Goal: Task Accomplishment & Management: Manage account settings

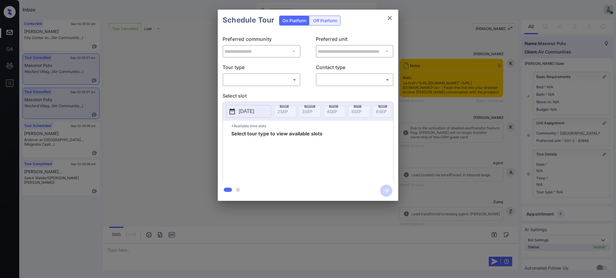
scroll to position [3080, 0]
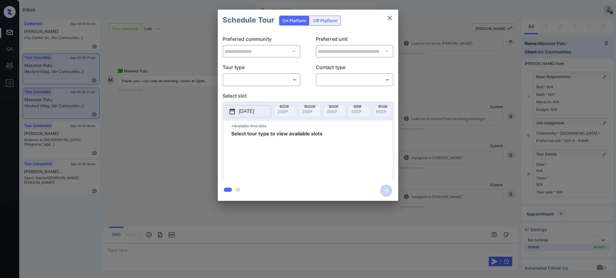
click at [264, 79] on body "Inbox Ajay Kumar Online Set yourself offline Set yourself on break Profile Swit…" at bounding box center [308, 139] width 616 height 278
click at [258, 86] on div at bounding box center [308, 139] width 616 height 278
click at [137, 110] on div "**********" at bounding box center [308, 105] width 616 height 211
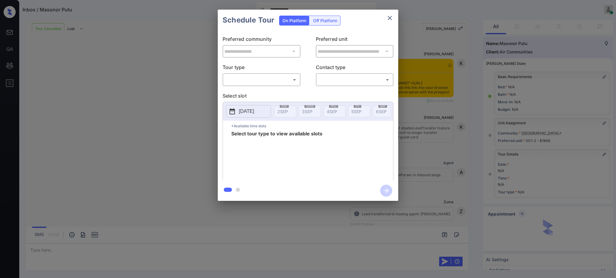
click at [263, 82] on body "**********" at bounding box center [308, 139] width 616 height 278
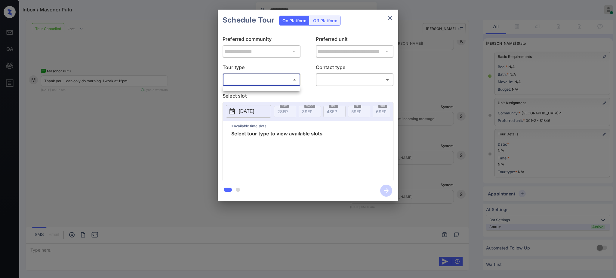
click at [252, 93] on div at bounding box center [308, 139] width 616 height 278
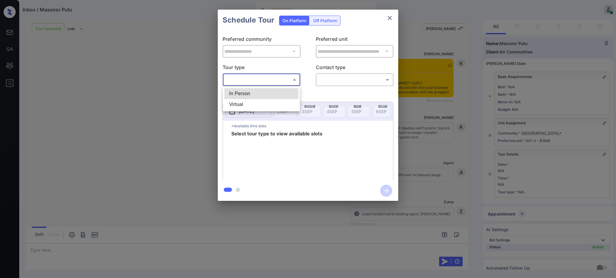
scroll to position [26, 0]
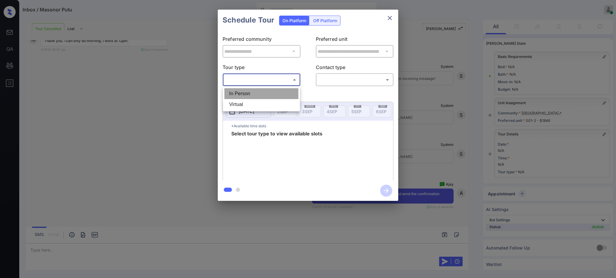
drag, startPoint x: 244, startPoint y: 91, endPoint x: 283, endPoint y: 93, distance: 38.8
click at [244, 91] on li "In Person" at bounding box center [261, 93] width 74 height 11
type input "********"
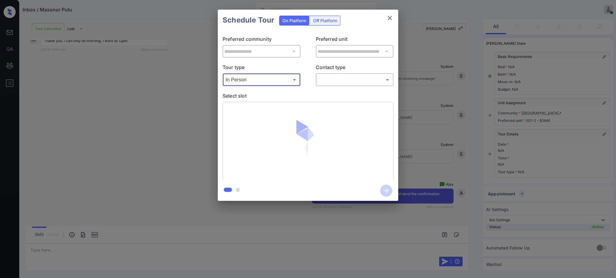
click at [332, 81] on body "Inbox / Masonor Putu Ajay Kumar Online Set yourself offline Set yourself on bre…" at bounding box center [308, 139] width 616 height 278
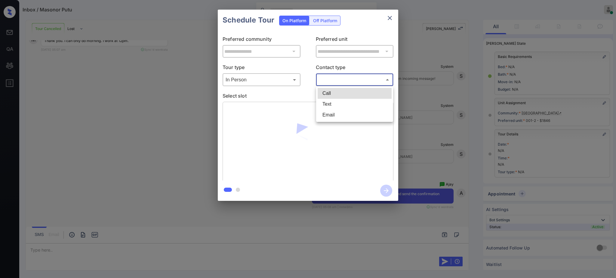
click at [324, 106] on li "Text" at bounding box center [354, 104] width 74 height 11
type input "****"
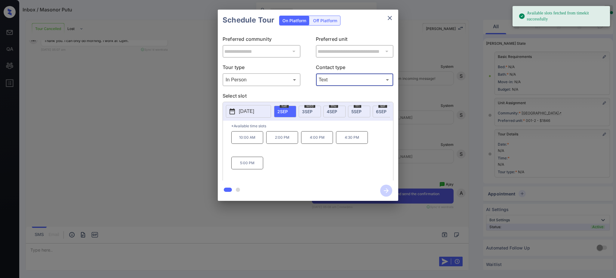
click at [305, 109] on span "3 SEP" at bounding box center [307, 111] width 11 height 5
click at [253, 144] on p "12:00 PM" at bounding box center [247, 137] width 32 height 13
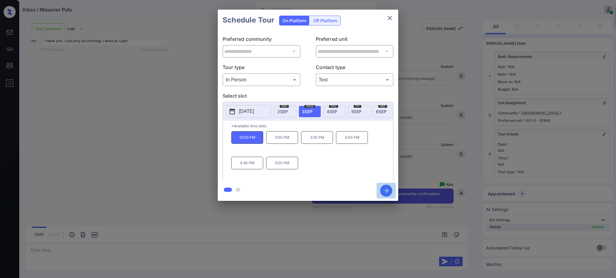
click at [385, 191] on icon "button" at bounding box center [386, 191] width 12 height 12
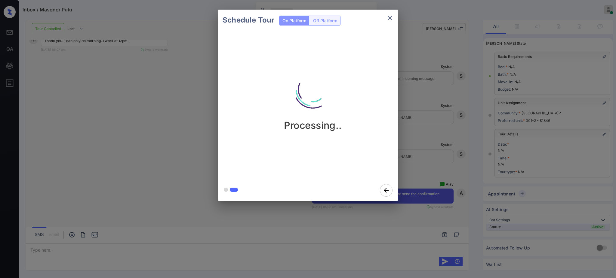
click at [431, 142] on div "Schedule Tour On Platform Off Platform Processing.." at bounding box center [308, 105] width 616 height 211
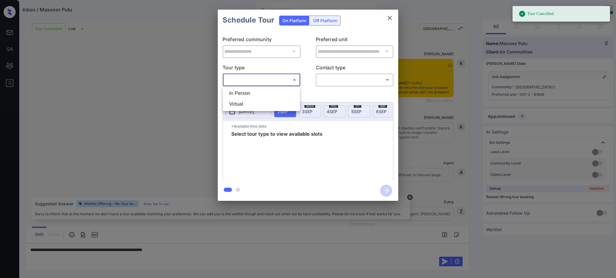
click at [271, 80] on body "Tour Cancelled Inbox / Masonor Putu Ajay Kumar Online Set yourself offline Set …" at bounding box center [308, 139] width 616 height 278
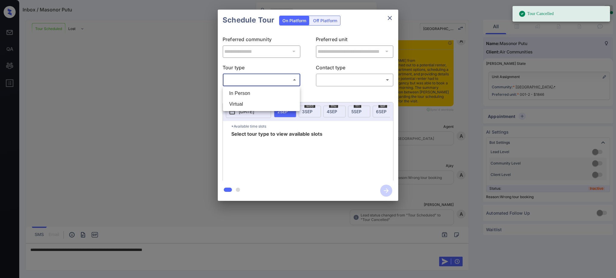
click at [252, 94] on li "In Person" at bounding box center [261, 93] width 74 height 11
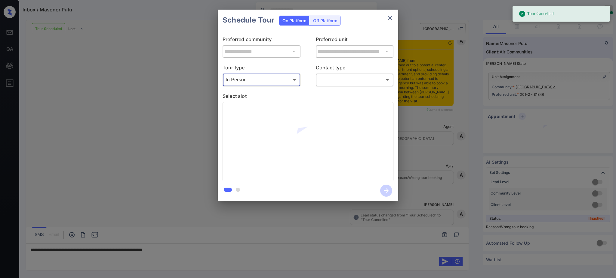
type input "********"
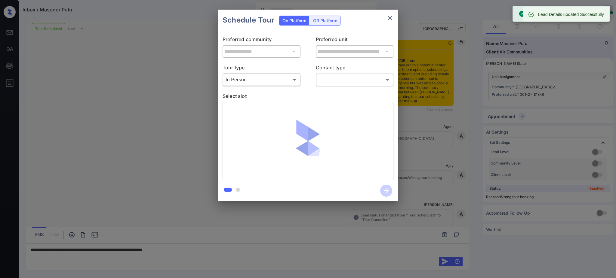
click at [327, 79] on body "Tour Cancelled Inbox / Masonor Putu Ajay Kumar Online Set yourself offline Set …" at bounding box center [308, 139] width 616 height 278
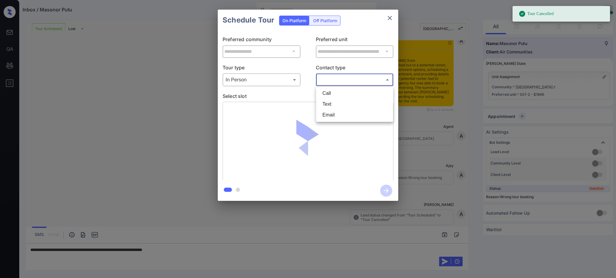
click at [324, 106] on li "Text" at bounding box center [354, 104] width 74 height 11
type input "****"
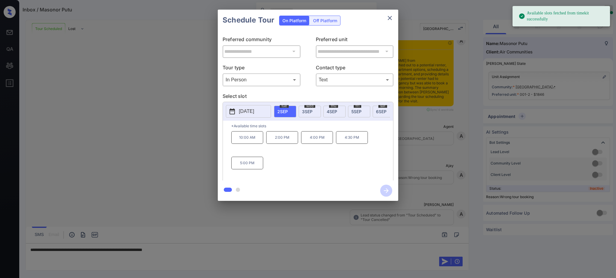
click at [311, 110] on span "[DATE]" at bounding box center [307, 111] width 11 height 5
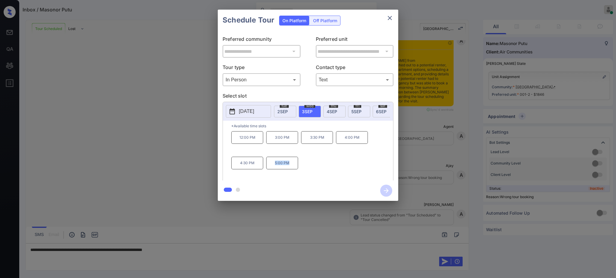
drag, startPoint x: 269, startPoint y: 168, endPoint x: 313, endPoint y: 159, distance: 44.5
click at [294, 170] on p "5:00 PM" at bounding box center [282, 163] width 32 height 13
copy p "5:00 PM"
click at [334, 109] on span "4 SEP" at bounding box center [331, 111] width 11 height 5
click at [353, 113] on span "5 SEP" at bounding box center [356, 111] width 10 height 5
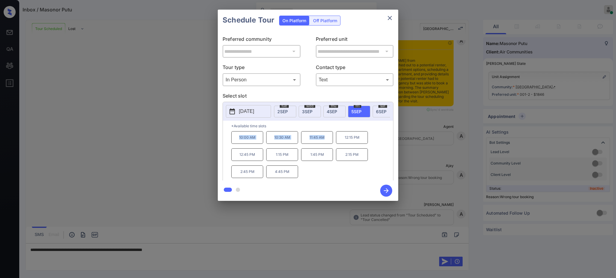
drag, startPoint x: 234, startPoint y: 142, endPoint x: 329, endPoint y: 143, distance: 95.0
click at [329, 143] on div "10:00 AM 10:30 AM 11:45 AM 12:15 PM 12:45 PM 1:15 PM 1:45 PM 2:15 PM 2:45 PM 4:…" at bounding box center [312, 155] width 162 height 48
copy div "10:00 AM 10:30 AM 11:45 AM"
click at [249, 115] on p "2025-09-05" at bounding box center [246, 111] width 15 height 7
click at [386, 18] on icon "close" at bounding box center [389, 17] width 7 height 7
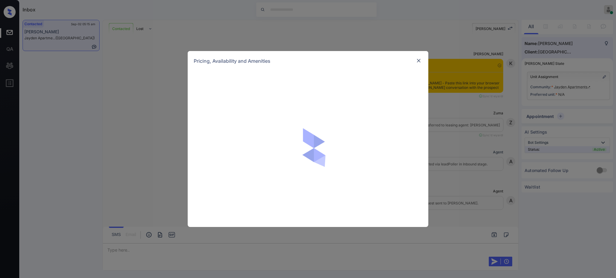
scroll to position [1288, 0]
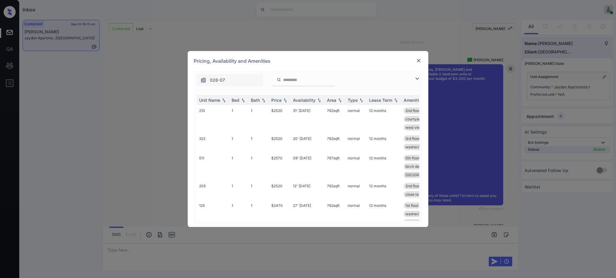
click at [285, 81] on input "search" at bounding box center [306, 80] width 49 height 5
paste input "***"
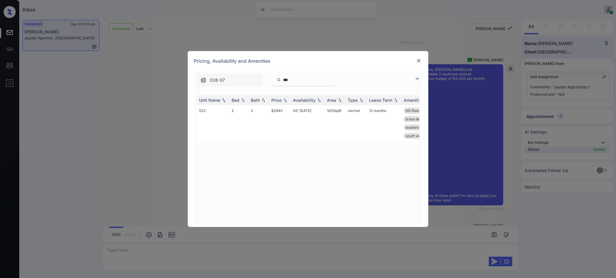
type input "***"
click at [420, 58] on img at bounding box center [418, 61] width 6 height 6
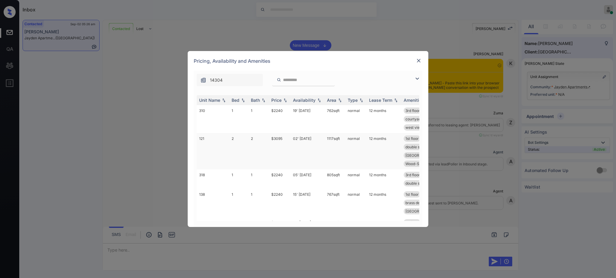
scroll to position [1687, 0]
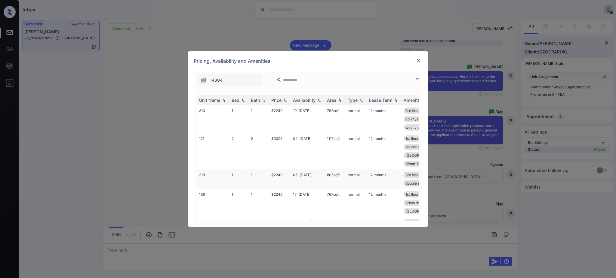
click at [276, 176] on td "$2240" at bounding box center [280, 180] width 22 height 20
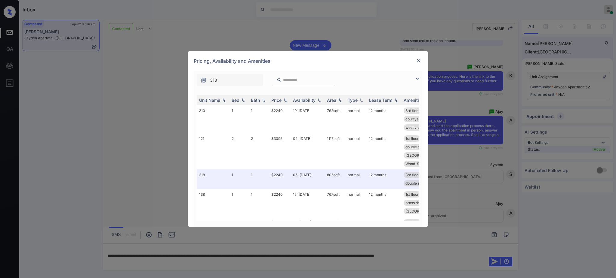
drag, startPoint x: 464, startPoint y: 256, endPoint x: 465, endPoint y: 241, distance: 15.7
click at [465, 241] on div "**********" at bounding box center [308, 139] width 616 height 278
click at [418, 58] on img at bounding box center [418, 61] width 6 height 6
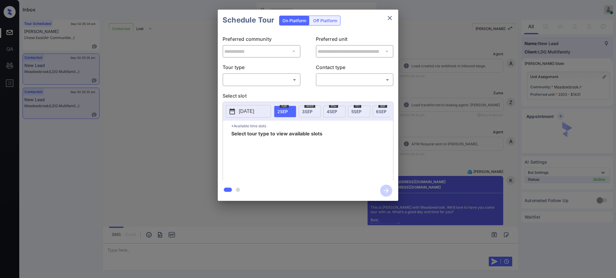
scroll to position [1057, 0]
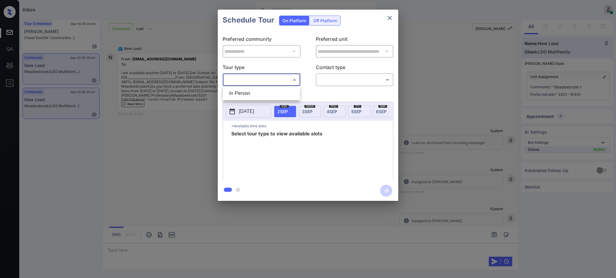
click at [272, 79] on body "Inbox Ajay Kumar Online Set yourself offline Set yourself on break Profile Swit…" at bounding box center [308, 139] width 616 height 278
click at [247, 100] on ul "In Person" at bounding box center [261, 94] width 77 height 14
drag, startPoint x: 256, startPoint y: 93, endPoint x: 295, endPoint y: 89, distance: 39.3
click at [256, 93] on li "In Person" at bounding box center [261, 93] width 74 height 11
type input "********"
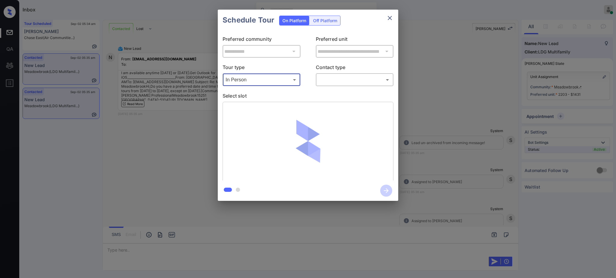
click at [346, 77] on body "Inbox Ajay Kumar Online Set yourself offline Set yourself on break Profile Swit…" at bounding box center [308, 139] width 616 height 278
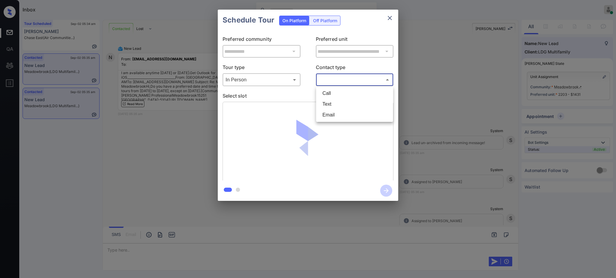
click at [337, 106] on li "Text" at bounding box center [354, 104] width 74 height 11
type input "****"
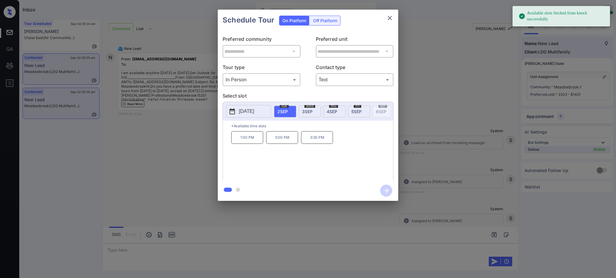
click at [253, 112] on p "2025-09-02" at bounding box center [246, 111] width 15 height 7
click at [265, 56] on div "3" at bounding box center [265, 55] width 8 height 8
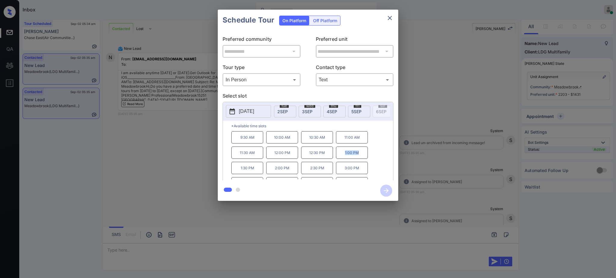
drag, startPoint x: 342, startPoint y: 159, endPoint x: 379, endPoint y: 133, distance: 45.7
click at [364, 159] on p "1:00 PM" at bounding box center [352, 153] width 32 height 12
copy p "1:00 PM"
click at [391, 17] on icon "close" at bounding box center [389, 17] width 7 height 7
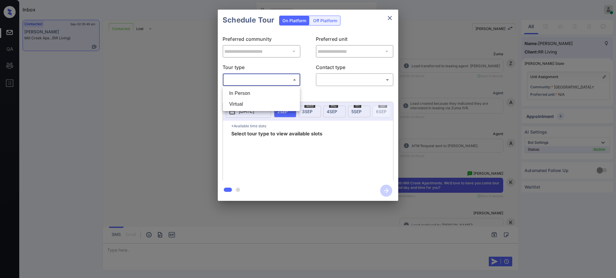
scroll to position [1664, 0]
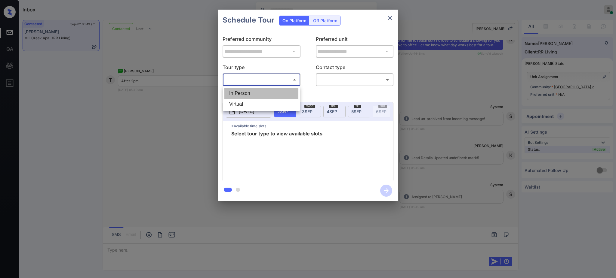
click at [241, 92] on li "In Person" at bounding box center [261, 93] width 74 height 11
type input "********"
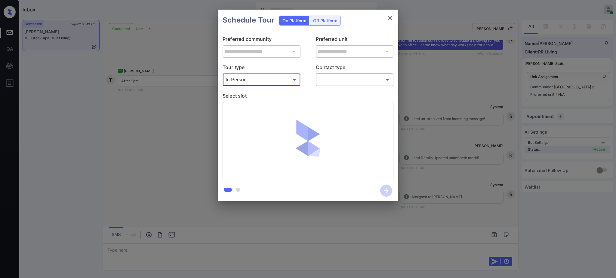
click at [339, 75] on body "Inbox [PERSON_NAME] Online Set yourself offline Set yourself on break Profile S…" at bounding box center [308, 139] width 616 height 278
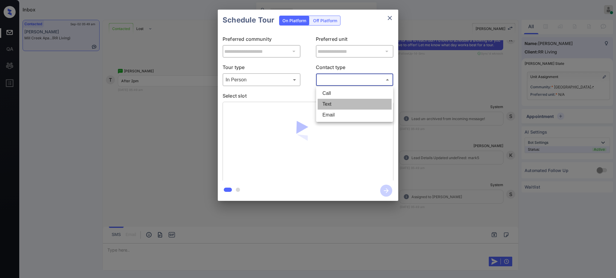
click at [322, 103] on li "Text" at bounding box center [354, 104] width 74 height 11
type input "****"
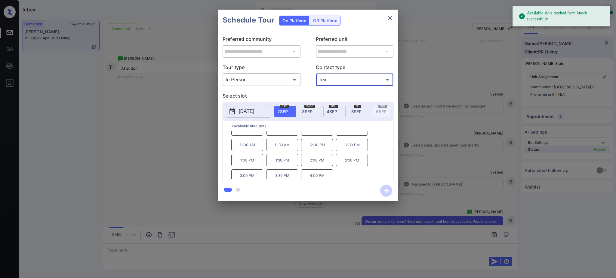
scroll to position [10, 0]
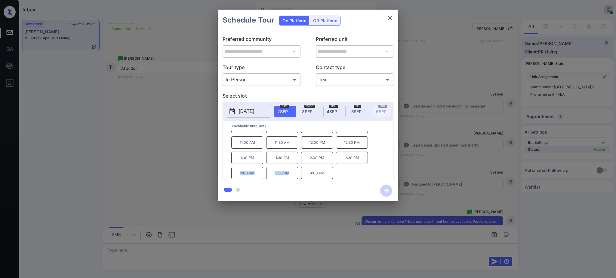
drag, startPoint x: 234, startPoint y: 179, endPoint x: 355, endPoint y: 142, distance: 126.5
click at [296, 178] on div "9:00 AM 9:30 AM 10:00 AM 10:30 AM 11:00 AM 11:30 AM 12:00 PM 12:30 PM 1:00 PM 1…" at bounding box center [312, 155] width 162 height 48
copy div "3:00 PM 3:30 PM"
click at [388, 17] on icon "close" at bounding box center [390, 18] width 4 height 4
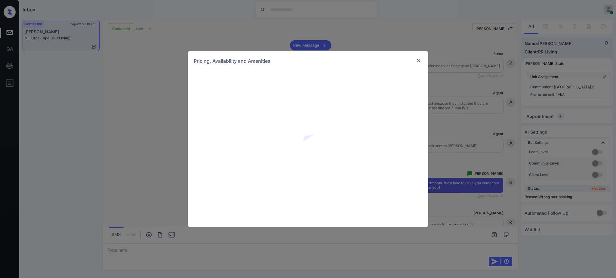
scroll to position [1864, 0]
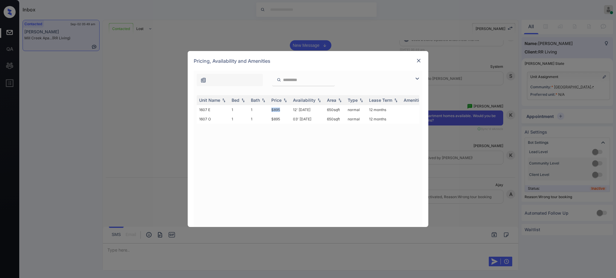
drag, startPoint x: 266, startPoint y: 109, endPoint x: 349, endPoint y: 82, distance: 87.0
click at [285, 109] on tr "1607 E 1 1 $895 12' [DATE] 650 sqft normal 12 months" at bounding box center [354, 109] width 314 height 9
copy tr "$895"
click at [415, 62] on img at bounding box center [418, 61] width 6 height 6
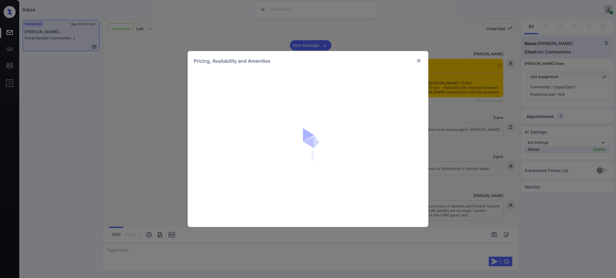
scroll to position [1189, 0]
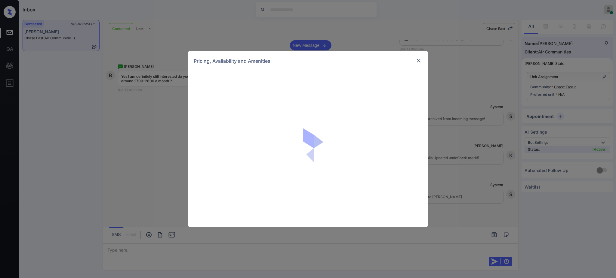
click at [416, 61] on img at bounding box center [418, 61] width 6 height 6
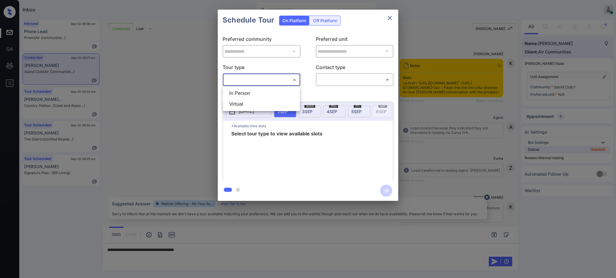
scroll to position [1749, 0]
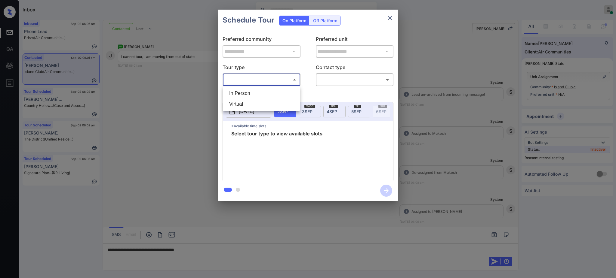
drag, startPoint x: 391, startPoint y: 13, endPoint x: 387, endPoint y: 18, distance: 6.2
click at [388, 16] on div at bounding box center [308, 139] width 616 height 278
click at [387, 18] on icon "close" at bounding box center [389, 17] width 7 height 7
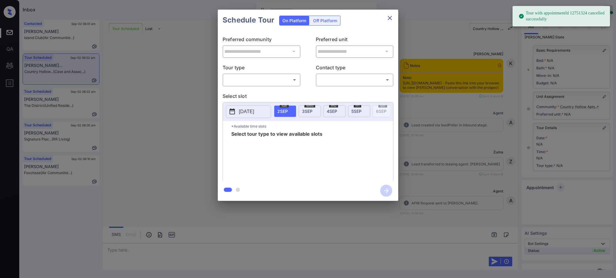
scroll to position [2022, 0]
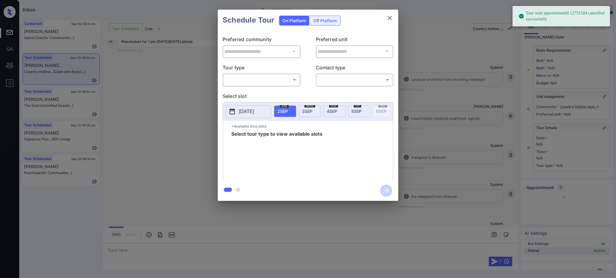
click at [282, 75] on body "Tour with appointmentId 12751324 cancelled successfully Inbox [PERSON_NAME] Onl…" at bounding box center [308, 139] width 616 height 278
click at [477, 117] on div "**********" at bounding box center [308, 105] width 616 height 211
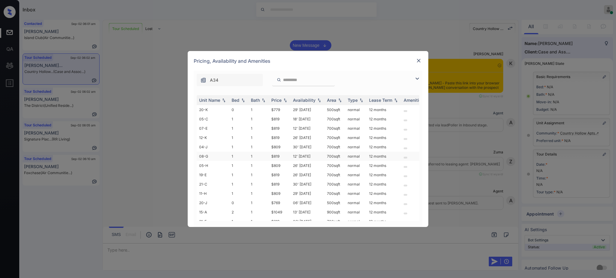
scroll to position [26, 0]
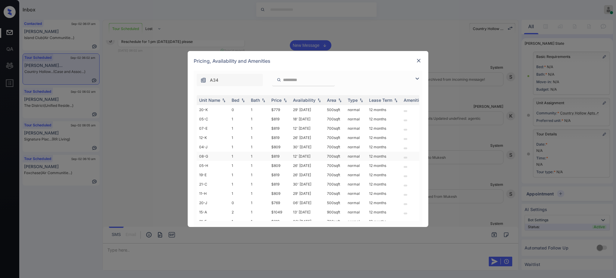
click at [299, 158] on td "12' Sep 25" at bounding box center [307, 156] width 34 height 9
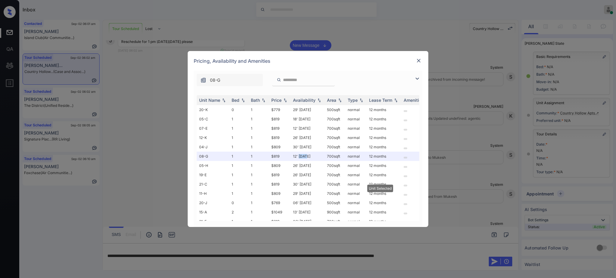
click at [418, 61] on img at bounding box center [418, 61] width 6 height 6
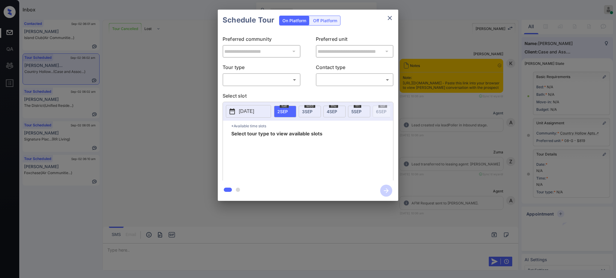
click at [284, 85] on div "**********" at bounding box center [308, 106] width 180 height 150
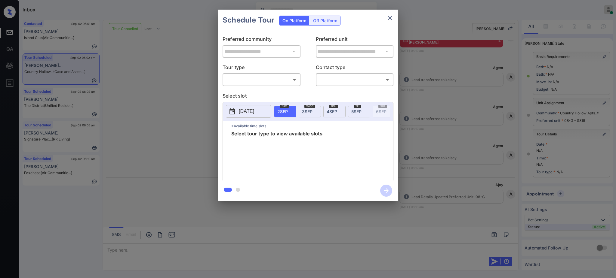
click at [257, 79] on body "Inbox [PERSON_NAME] Online Set yourself offline Set yourself on break Profile S…" at bounding box center [308, 139] width 616 height 278
click at [252, 93] on li "In Person" at bounding box center [261, 93] width 74 height 11
type input "********"
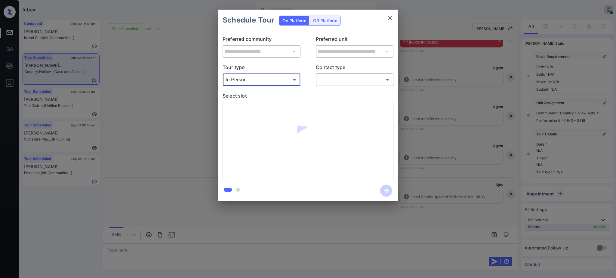
click at [350, 80] on body "Inbox Ajay Kumar Online Set yourself offline Set yourself on break Profile Swit…" at bounding box center [308, 139] width 616 height 278
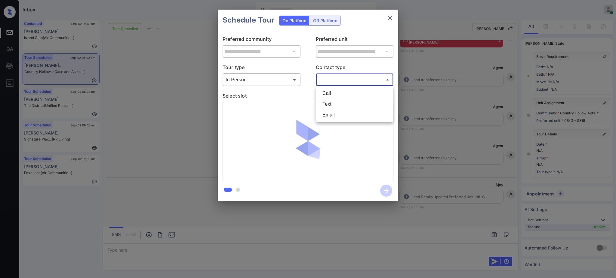
click at [334, 85] on div at bounding box center [308, 139] width 616 height 278
click at [332, 101] on p "Select slot" at bounding box center [307, 97] width 171 height 10
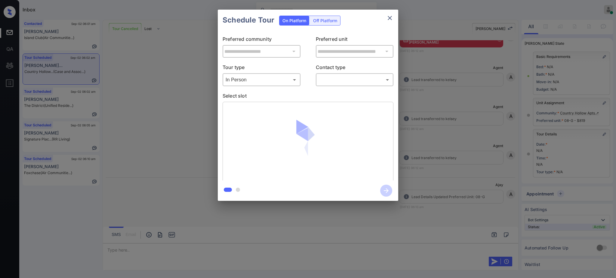
click at [335, 83] on body "Inbox Ajay Kumar Online Set yourself offline Set yourself on break Profile Swit…" at bounding box center [308, 139] width 616 height 278
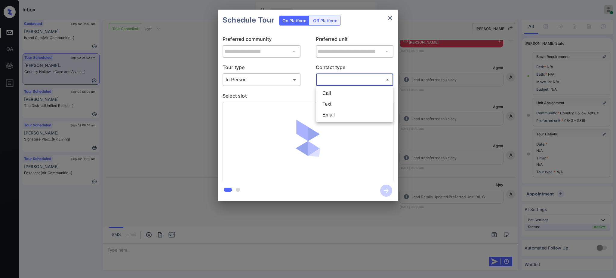
click at [335, 83] on div at bounding box center [308, 139] width 616 height 278
click at [335, 83] on body "Inbox Ajay Kumar Online Set yourself offline Set yourself on break Profile Swit…" at bounding box center [308, 139] width 616 height 278
click at [330, 104] on li "Text" at bounding box center [354, 104] width 74 height 11
type input "****"
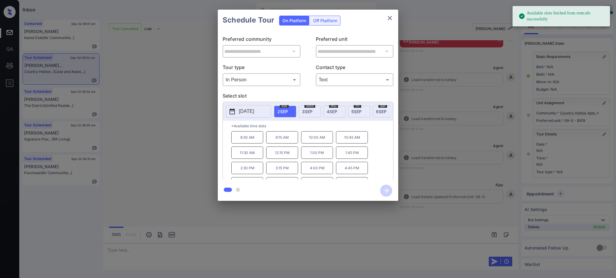
click at [246, 109] on p "2025-09-02" at bounding box center [246, 111] width 15 height 7
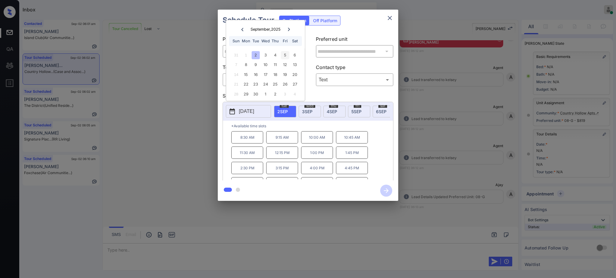
click at [285, 53] on div "5" at bounding box center [285, 55] width 8 height 8
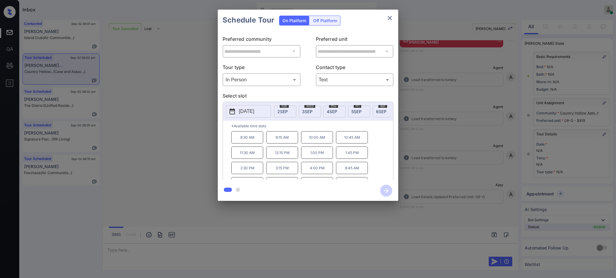
click at [312, 159] on p "1:00 PM" at bounding box center [317, 153] width 32 height 12
click at [386, 191] on icon "button" at bounding box center [386, 191] width 5 height 5
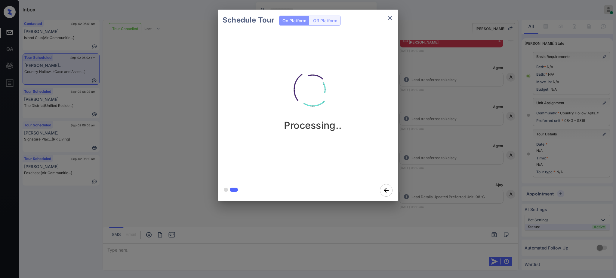
click at [412, 182] on div "Schedule Tour On Platform Off Platform Processing.." at bounding box center [308, 105] width 616 height 211
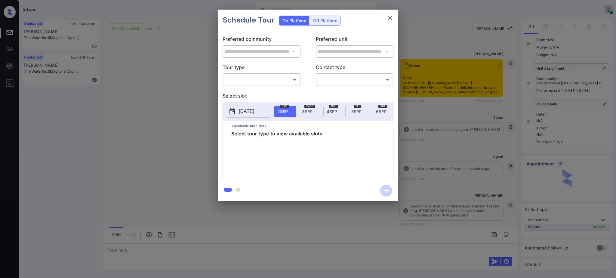
scroll to position [1988, 0]
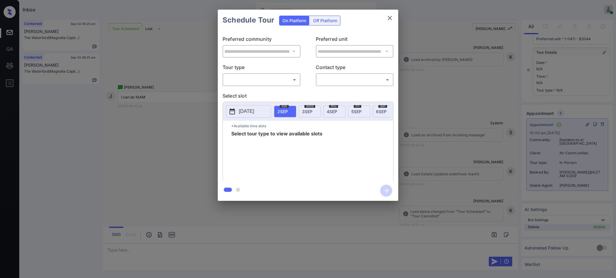
click at [268, 80] on body "Inbox Ajay Kumar Online Set yourself offline Set yourself on break Profile Swit…" at bounding box center [308, 139] width 616 height 278
click at [257, 78] on div at bounding box center [308, 139] width 616 height 278
click at [387, 19] on icon "close" at bounding box center [389, 17] width 7 height 7
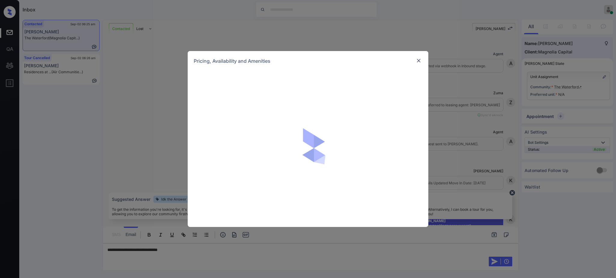
scroll to position [332, 0]
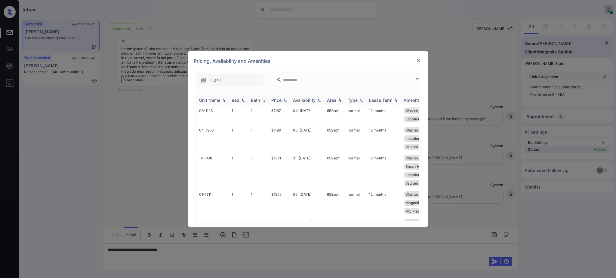
click at [236, 103] on div "Bed" at bounding box center [235, 100] width 8 height 5
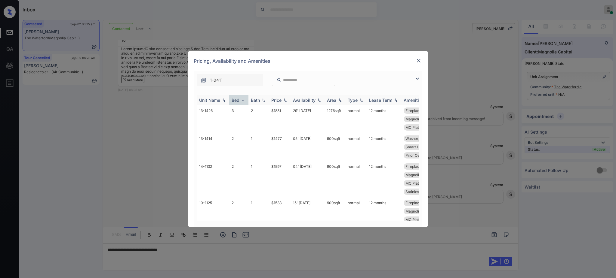
click at [237, 102] on div "Bed" at bounding box center [235, 100] width 8 height 5
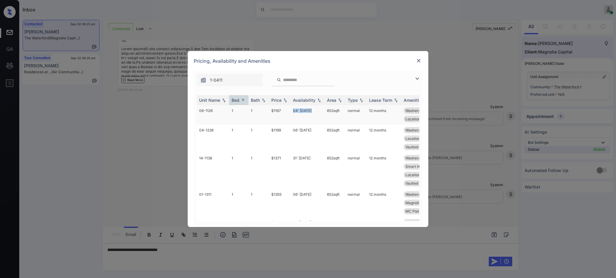
drag, startPoint x: 287, startPoint y: 112, endPoint x: 320, endPoint y: 119, distance: 33.7
click at [312, 110] on tr "06-1126 1 1 $1167 04' Sep 25 652 sqft normal 12 months Washer/Dryer Up... Smart…" at bounding box center [354, 115] width 314 height 20
copy tr "04' [DATE]"
drag, startPoint x: 268, startPoint y: 114, endPoint x: 313, endPoint y: 139, distance: 50.9
click at [285, 113] on td "$1167" at bounding box center [280, 115] width 22 height 20
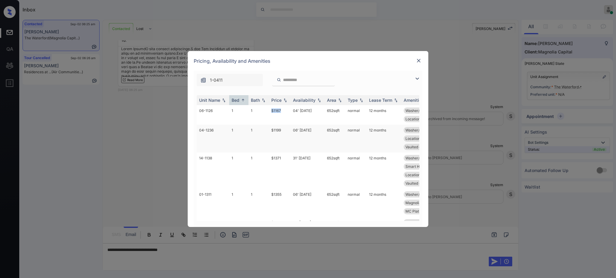
copy td "$1167"
click at [419, 56] on div "Pricing, Availability and Amenities" at bounding box center [308, 61] width 241 height 20
click at [419, 60] on img at bounding box center [418, 61] width 6 height 6
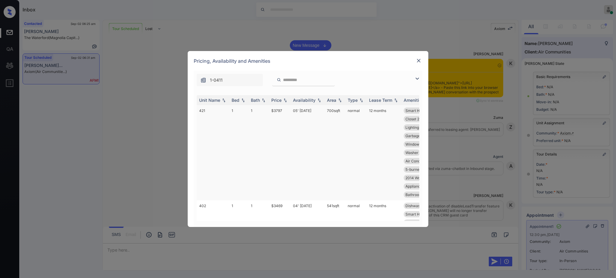
scroll to position [55, 0]
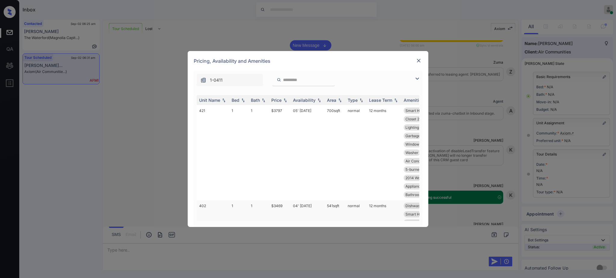
click at [277, 211] on td "$3469" at bounding box center [280, 248] width 22 height 95
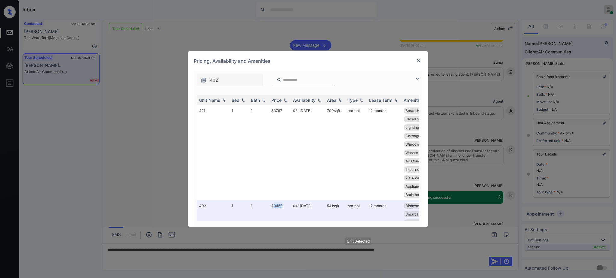
click at [415, 61] on img at bounding box center [418, 61] width 6 height 6
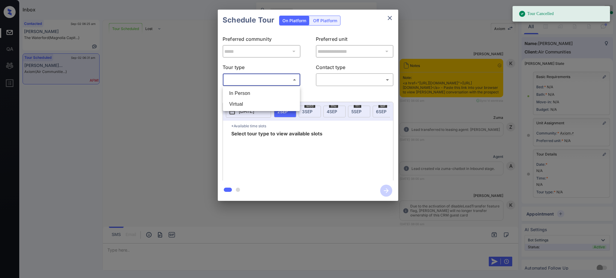
scroll to position [1187, 0]
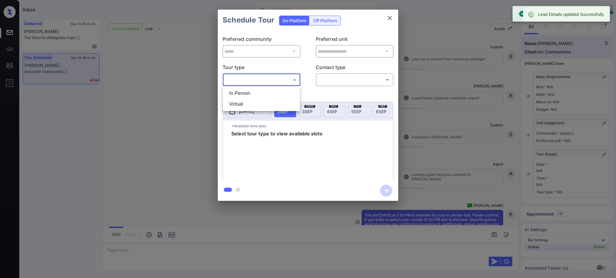
drag, startPoint x: 231, startPoint y: 93, endPoint x: 345, endPoint y: 82, distance: 114.5
click at [231, 93] on li "In Person" at bounding box center [261, 93] width 74 height 11
type input "********"
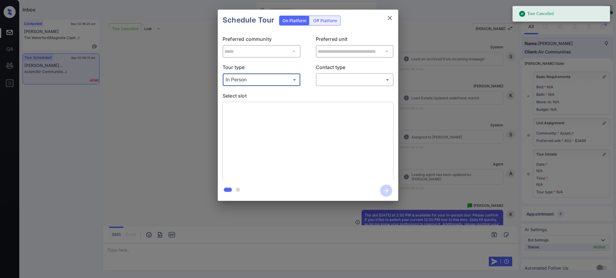
type input "**********"
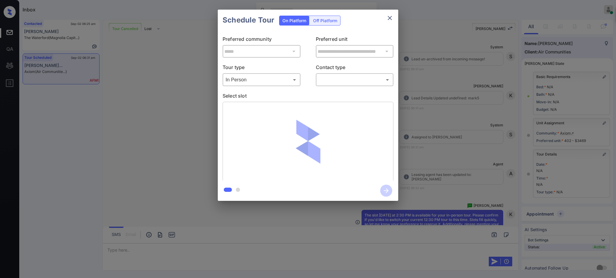
click at [339, 80] on body "Tour Cancelled Inbox Ajay Kumar Online Set yourself offline Set yourself on bre…" at bounding box center [308, 139] width 616 height 278
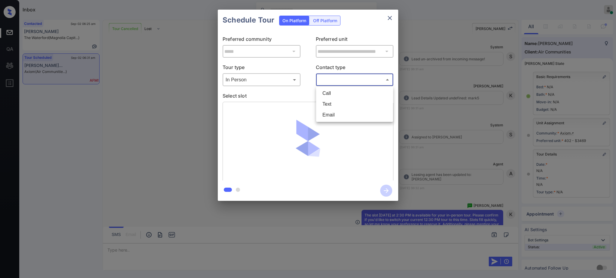
click at [337, 78] on div at bounding box center [308, 139] width 616 height 278
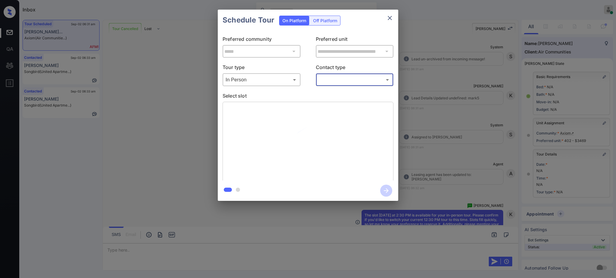
click at [332, 76] on body "Inbox [PERSON_NAME] Online Set yourself offline Set yourself on break Profile S…" at bounding box center [308, 139] width 616 height 278
click at [330, 105] on li "Text" at bounding box center [354, 104] width 74 height 11
type input "****"
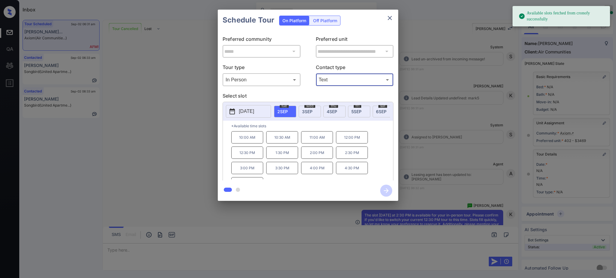
click at [458, 161] on div "**********" at bounding box center [308, 105] width 616 height 211
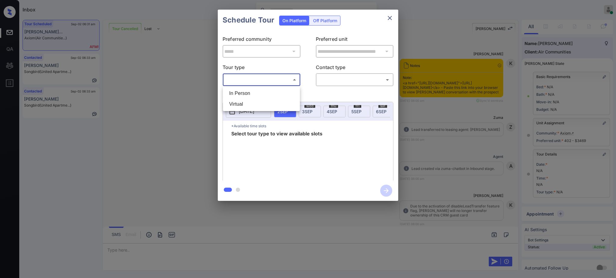
scroll to position [26, 0]
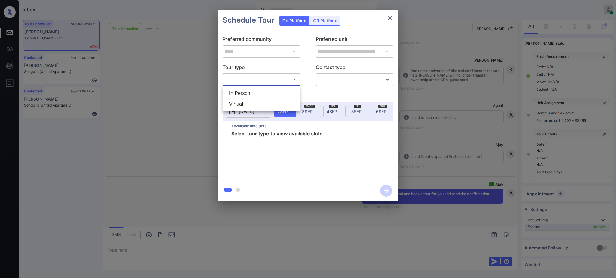
click at [254, 94] on li "In Person" at bounding box center [261, 93] width 74 height 11
type input "********"
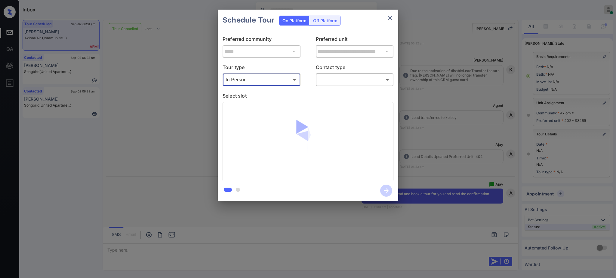
click at [339, 80] on body "Inbox [PERSON_NAME] Online Set yourself offline Set yourself on break Profile S…" at bounding box center [308, 139] width 616 height 278
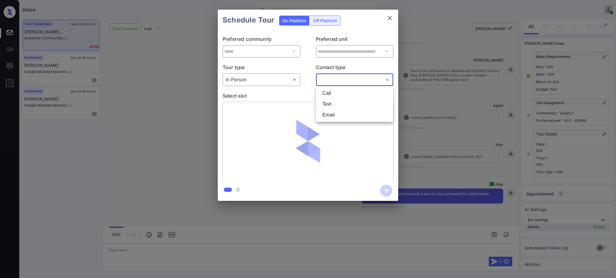
click at [332, 101] on li "Text" at bounding box center [354, 104] width 74 height 11
type input "****"
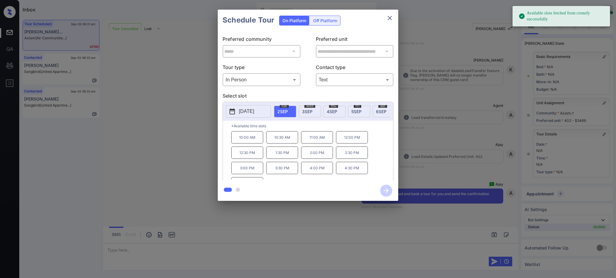
click at [283, 109] on span "[DATE]" at bounding box center [282, 111] width 11 height 5
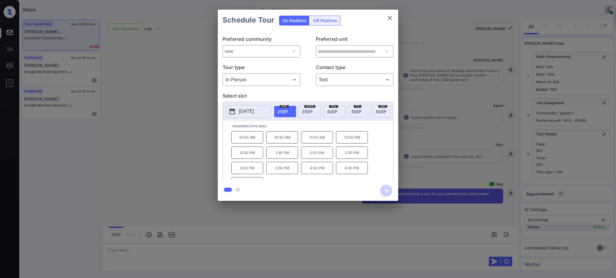
click at [345, 159] on p "2:30 PM" at bounding box center [352, 153] width 32 height 12
click at [388, 190] on icon "button" at bounding box center [386, 191] width 12 height 12
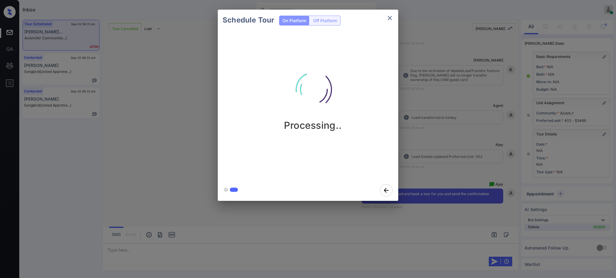
click at [389, 18] on icon "close" at bounding box center [389, 17] width 7 height 7
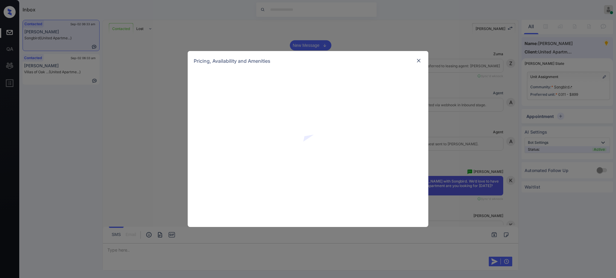
scroll to position [1693, 0]
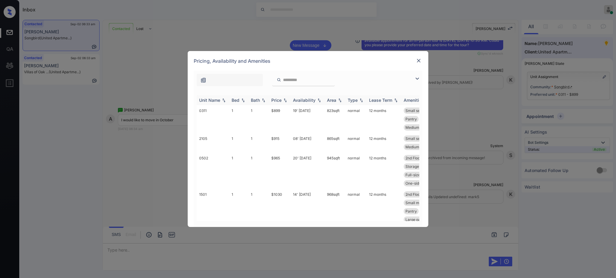
click at [234, 100] on div "Bed" at bounding box center [235, 100] width 8 height 5
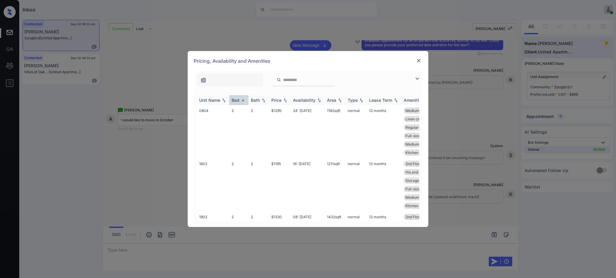
click at [234, 100] on div "Bed" at bounding box center [235, 100] width 8 height 5
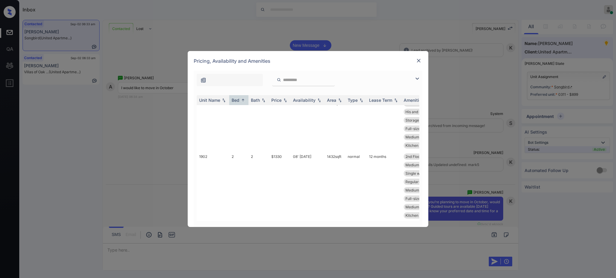
scroll to position [385, 0]
click at [268, 152] on td "2" at bounding box center [258, 186] width 20 height 70
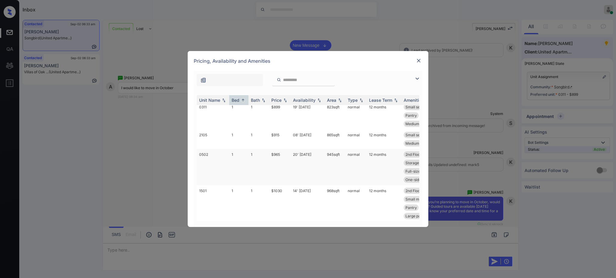
scroll to position [0, 0]
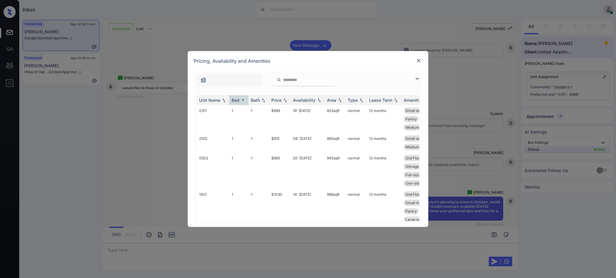
click at [418, 60] on img at bounding box center [418, 61] width 6 height 6
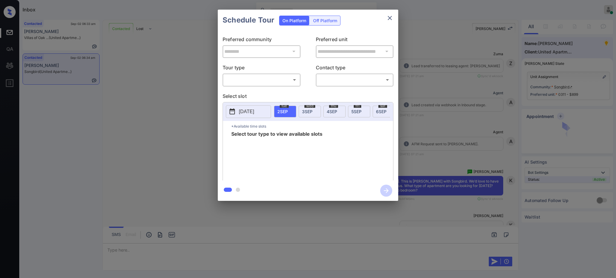
scroll to position [1979, 0]
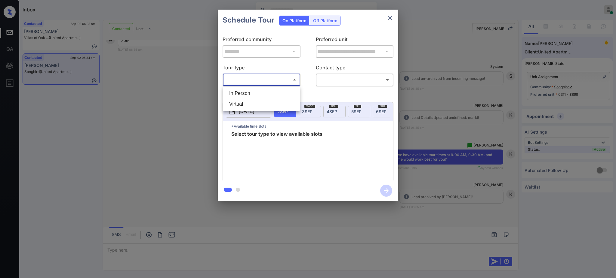
click at [262, 80] on body "Inbox Ajay Kumar Online Set yourself offline Set yourself on break Profile Swit…" at bounding box center [308, 139] width 616 height 278
click at [241, 90] on li "In Person" at bounding box center [261, 93] width 74 height 11
type input "********"
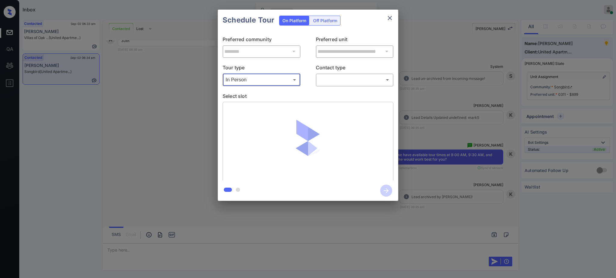
click at [238, 93] on p "Select slot" at bounding box center [307, 97] width 171 height 10
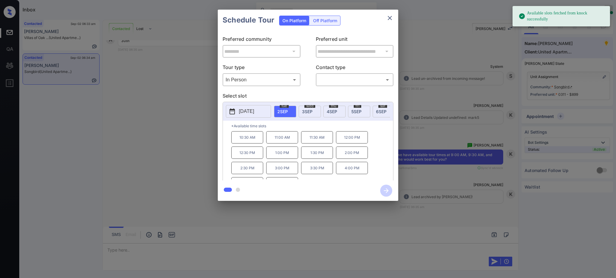
scroll to position [10, 0]
click at [254, 110] on p "2025-09-02" at bounding box center [246, 111] width 15 height 7
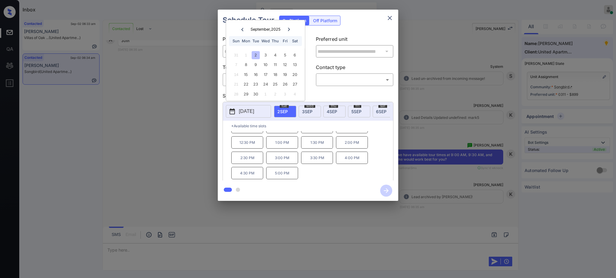
click at [290, 28] on icon at bounding box center [289, 30] width 4 height 4
click at [241, 26] on div at bounding box center [242, 30] width 8 height 8
click at [393, 19] on icon "close" at bounding box center [389, 17] width 7 height 7
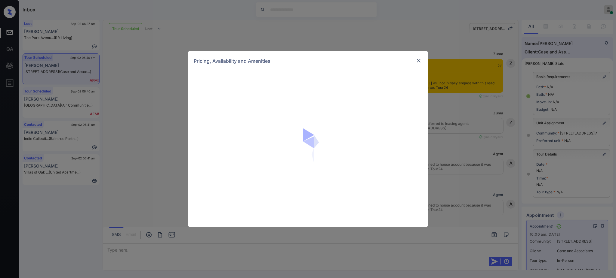
scroll to position [1403, 0]
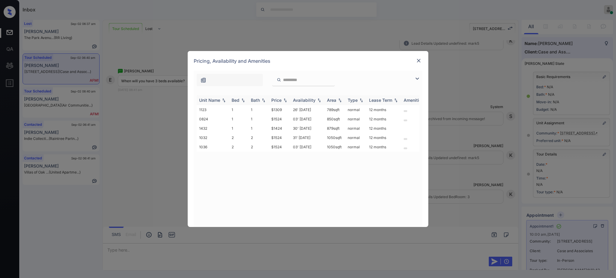
click at [234, 101] on div "Bed" at bounding box center [235, 100] width 8 height 5
click at [249, 161] on div "Unit Name Bed Bath Price Availability Area Type Lease Term Amenities 1032 2 2 $…" at bounding box center [308, 158] width 222 height 126
drag, startPoint x: 266, startPoint y: 110, endPoint x: 284, endPoint y: 109, distance: 18.4
click at [284, 109] on tr "1032 2 2 $1524 31' [DATE] sqft normal 12 months" at bounding box center [354, 109] width 314 height 9
copy tr "$1524"
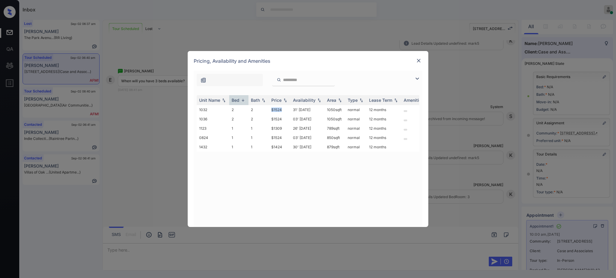
click at [417, 60] on img at bounding box center [418, 61] width 6 height 6
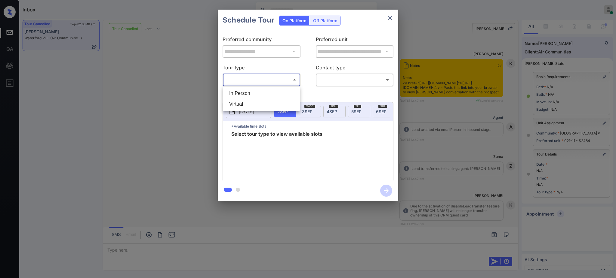
scroll to position [26, 0]
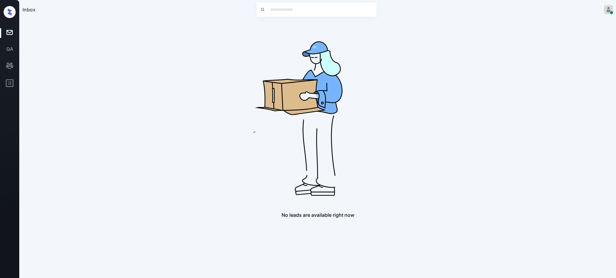
click at [238, 90] on img at bounding box center [318, 116] width 192 height 192
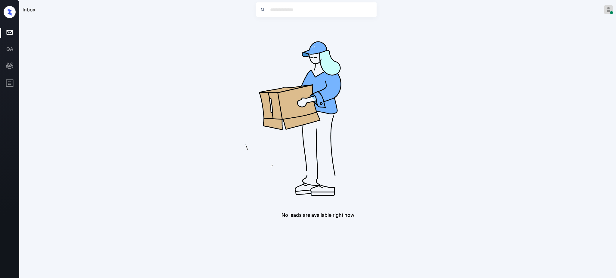
click at [411, 213] on div "No leads are available right now" at bounding box center [318, 215] width 590 height 6
click at [231, 139] on img at bounding box center [318, 116] width 192 height 192
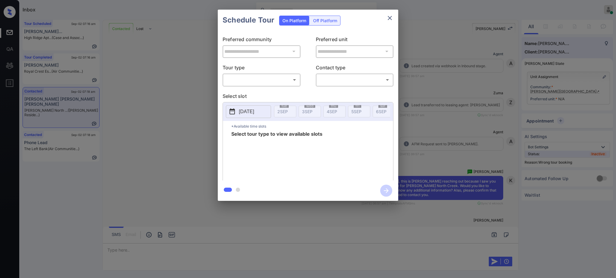
scroll to position [1274, 0]
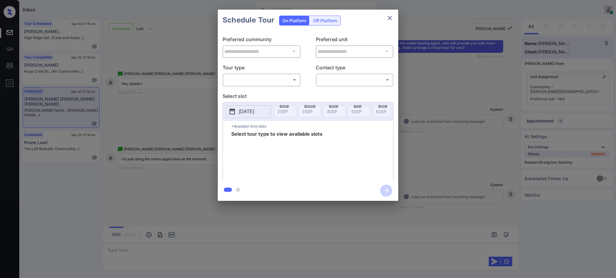
click at [261, 80] on body "Inbox Ajay Kumar Online Set yourself offline Set yourself on break Profile Swit…" at bounding box center [308, 139] width 616 height 278
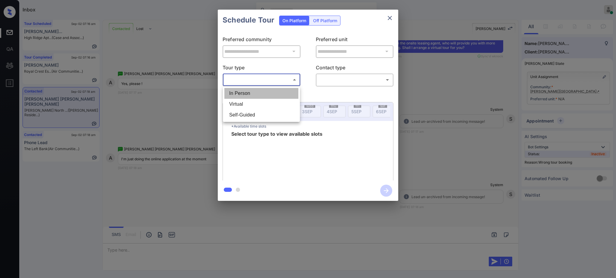
click at [239, 99] on ul "In Person Virtual Self-Guided" at bounding box center [261, 104] width 77 height 35
click at [237, 105] on li "Virtual" at bounding box center [261, 104] width 74 height 11
type input "*******"
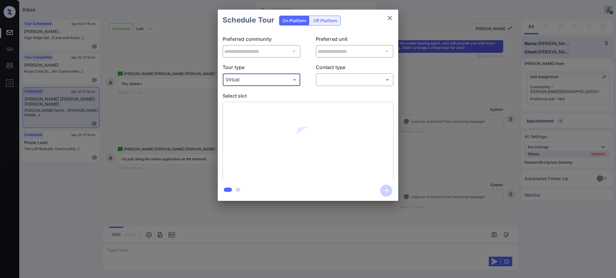
click at [345, 75] on body "Inbox Ajay Kumar Online Set yourself offline Set yourself on break Profile Swit…" at bounding box center [308, 139] width 616 height 278
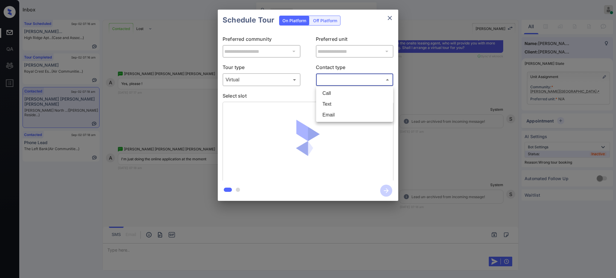
click at [338, 79] on div at bounding box center [308, 139] width 616 height 278
click at [328, 81] on body "Inbox Ajay Kumar Online Set yourself offline Set yourself on break Profile Swit…" at bounding box center [308, 139] width 616 height 278
click at [325, 106] on li "Text" at bounding box center [354, 104] width 74 height 11
type input "****"
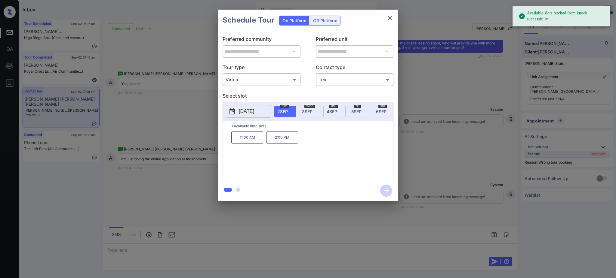
click at [280, 109] on span "2 SEP" at bounding box center [282, 111] width 11 height 5
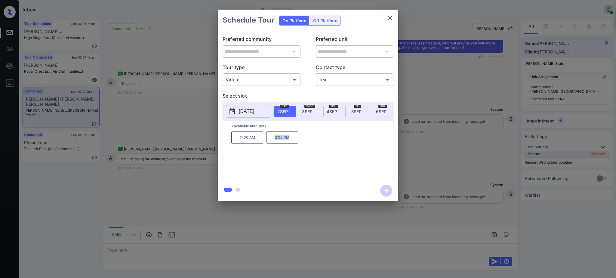
drag, startPoint x: 268, startPoint y: 146, endPoint x: 340, endPoint y: 137, distance: 73.0
click at [300, 143] on div "11:00 AM 2:00 PM" at bounding box center [312, 155] width 162 height 48
copy p "2:00 PM"
drag, startPoint x: 268, startPoint y: 167, endPoint x: 247, endPoint y: 152, distance: 25.1
click at [267, 167] on div "11:00 AM 2:00 PM" at bounding box center [312, 155] width 162 height 48
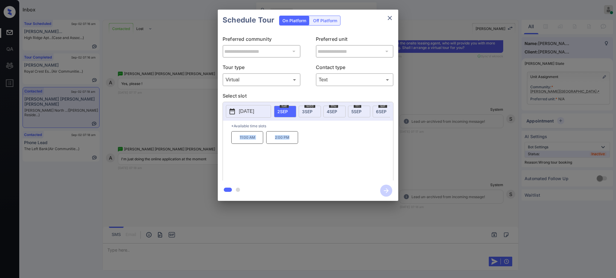
drag, startPoint x: 238, startPoint y: 143, endPoint x: 321, endPoint y: 132, distance: 83.7
click at [304, 141] on div "11:00 AM 2:00 PM" at bounding box center [312, 155] width 162 height 48
copy div "11:00 AM 2:00 PM"
click at [391, 17] on icon "close" at bounding box center [390, 18] width 4 height 4
